Goal: Task Accomplishment & Management: Manage account settings

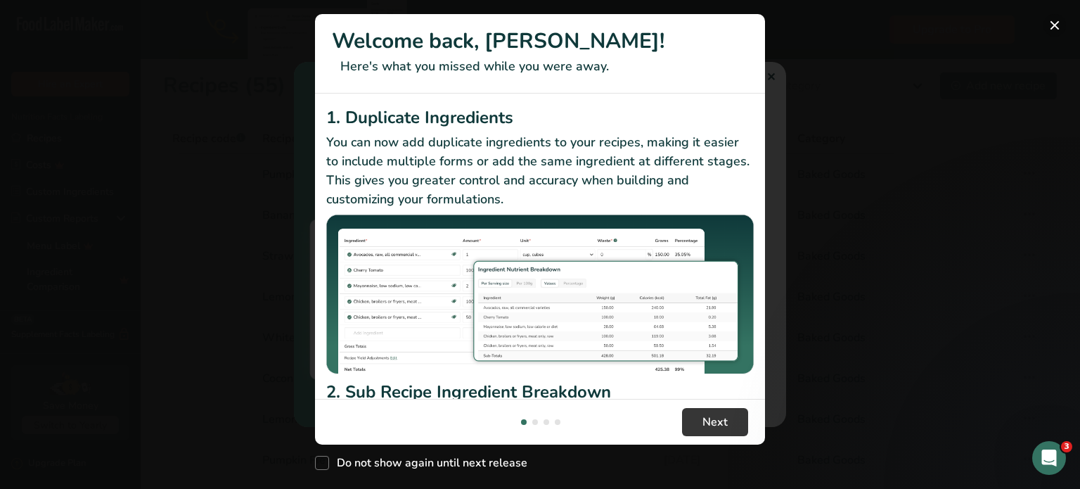
click at [1055, 25] on button "New Features" at bounding box center [1054, 25] width 23 height 23
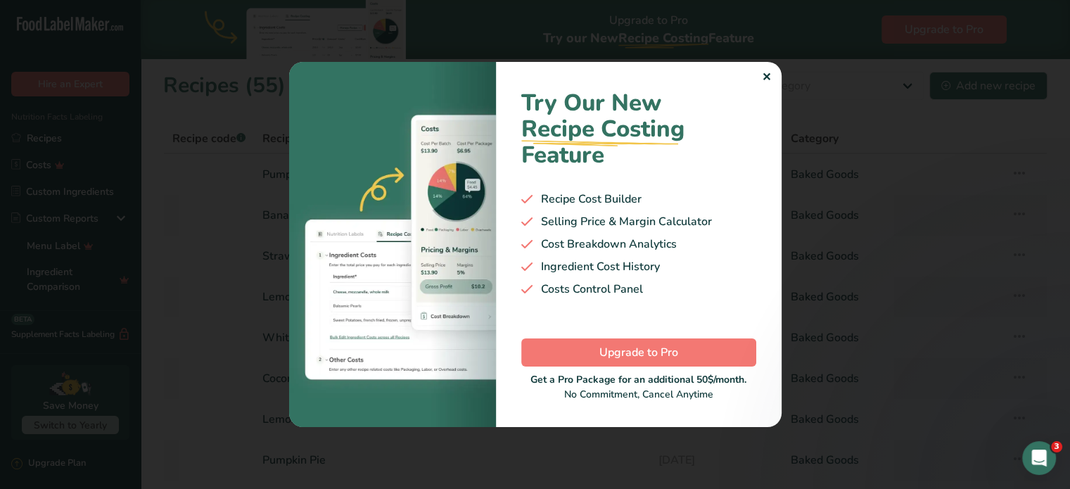
click at [768, 72] on div "✕" at bounding box center [766, 77] width 9 height 17
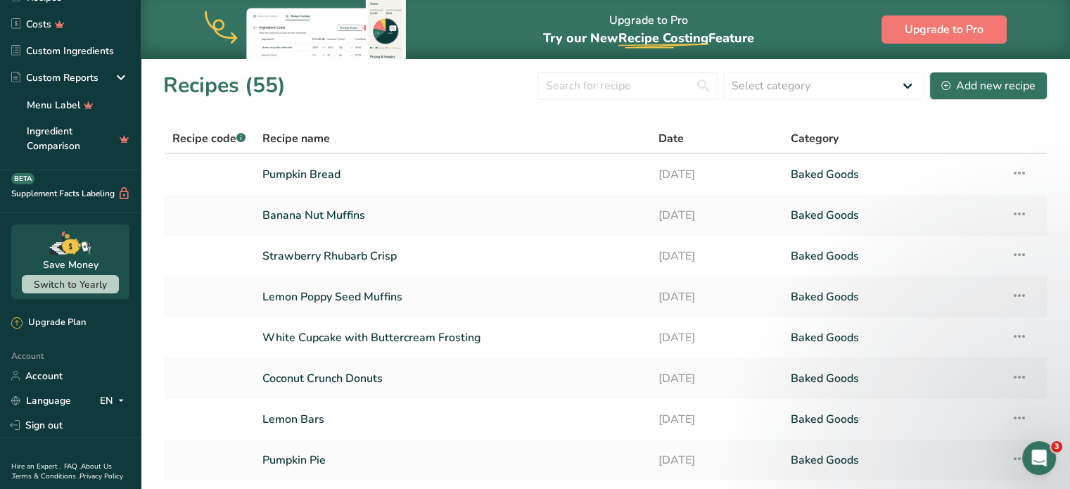
scroll to position [191, 0]
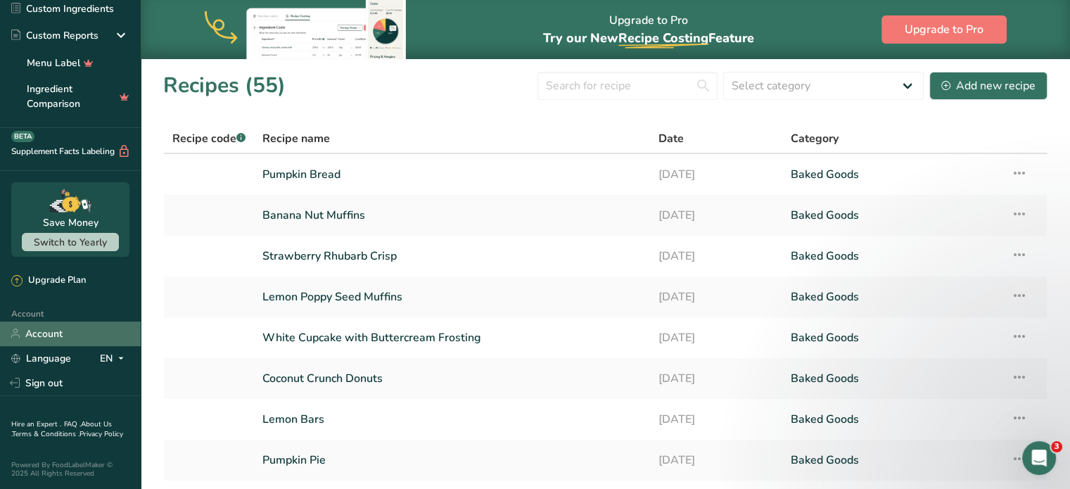
click at [53, 321] on link "Account" at bounding box center [70, 333] width 141 height 25
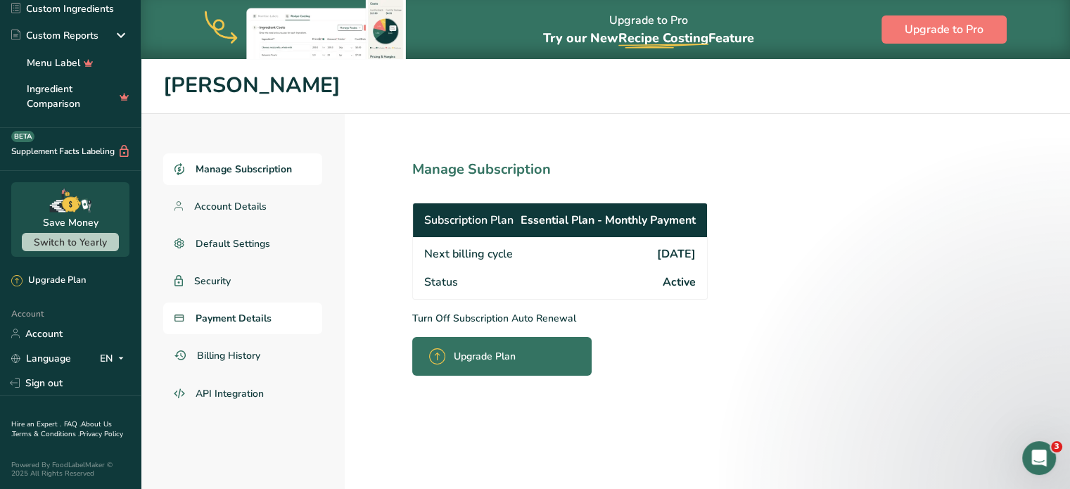
click at [245, 319] on span "Payment Details" at bounding box center [233, 318] width 76 height 15
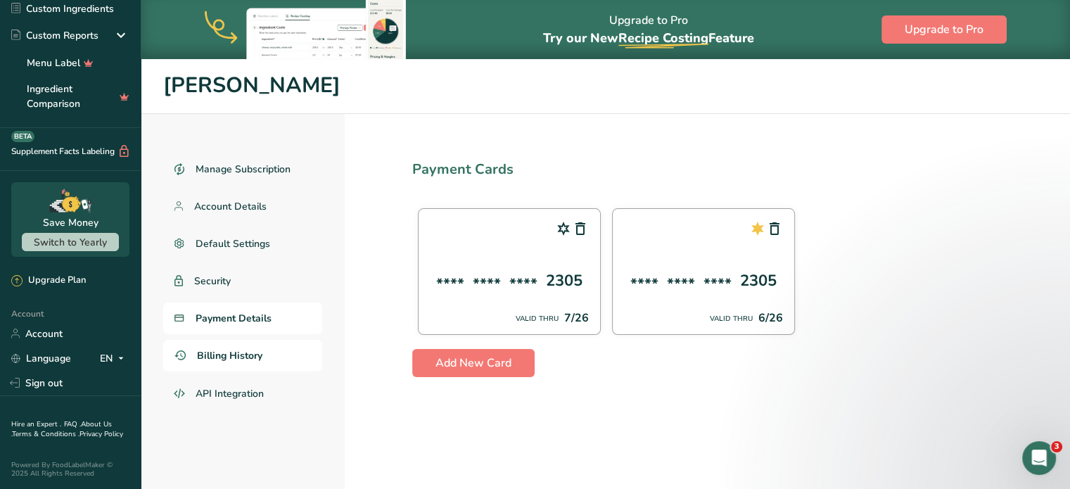
click at [233, 354] on span "Billing History" at bounding box center [229, 355] width 65 height 15
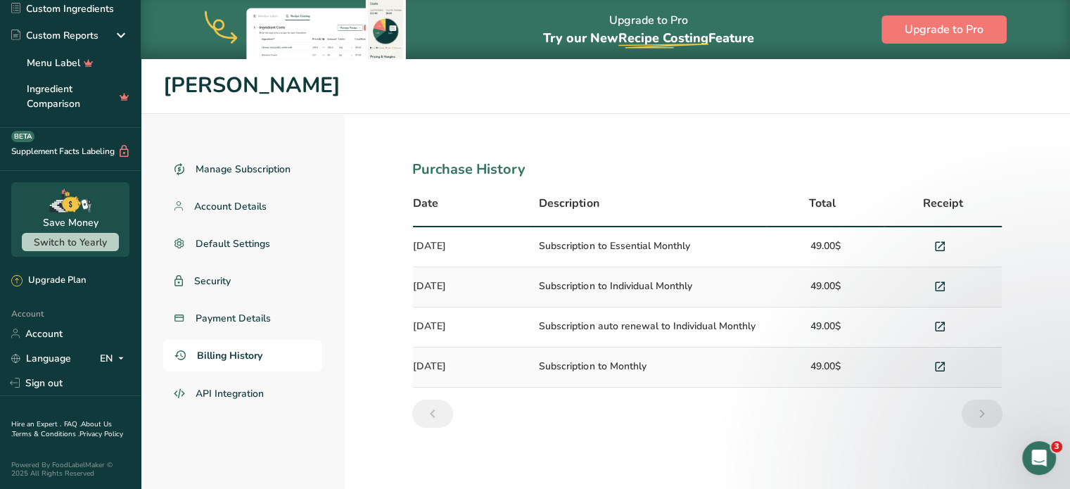
click at [612, 255] on td "Subscription to Essential Monthly" at bounding box center [648, 247] width 236 height 40
click at [940, 244] on icon at bounding box center [939, 247] width 13 height 20
